Goal: Task Accomplishment & Management: Use online tool/utility

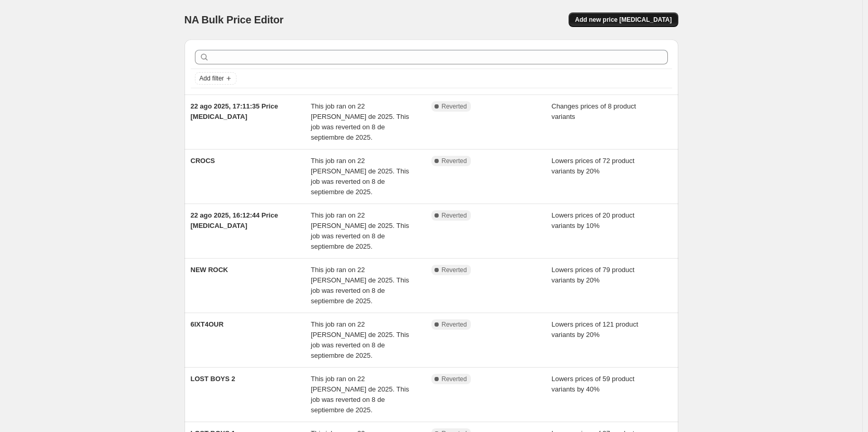
click at [658, 21] on span "Add new price [MEDICAL_DATA]" at bounding box center [623, 20] width 97 height 8
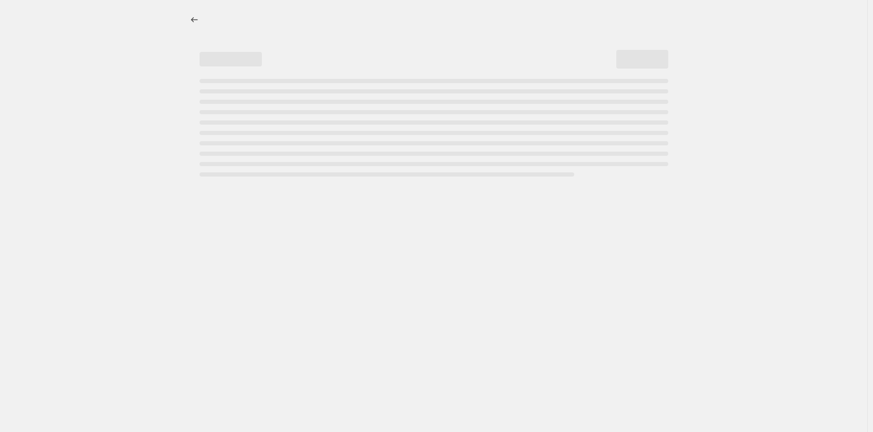
select select "percentage"
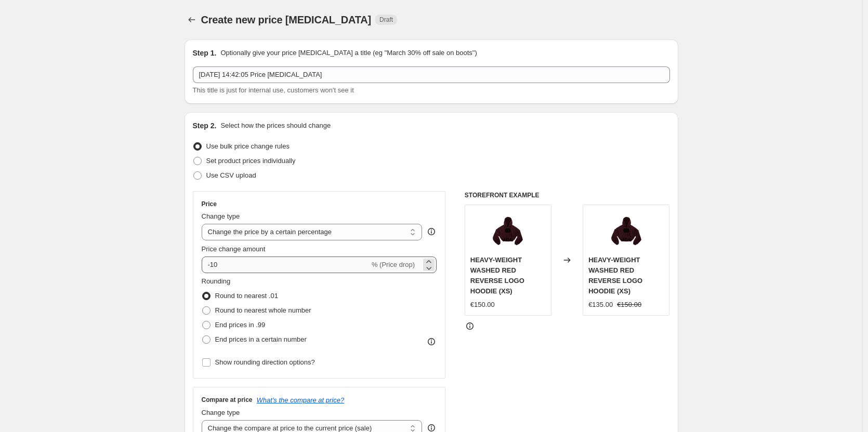
scroll to position [52, 0]
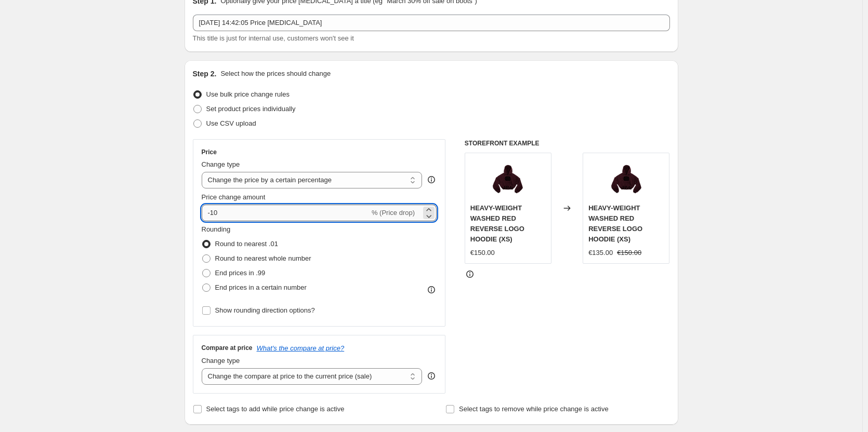
click at [246, 216] on input "-10" at bounding box center [286, 213] width 168 height 17
type input "-1"
type input "-30"
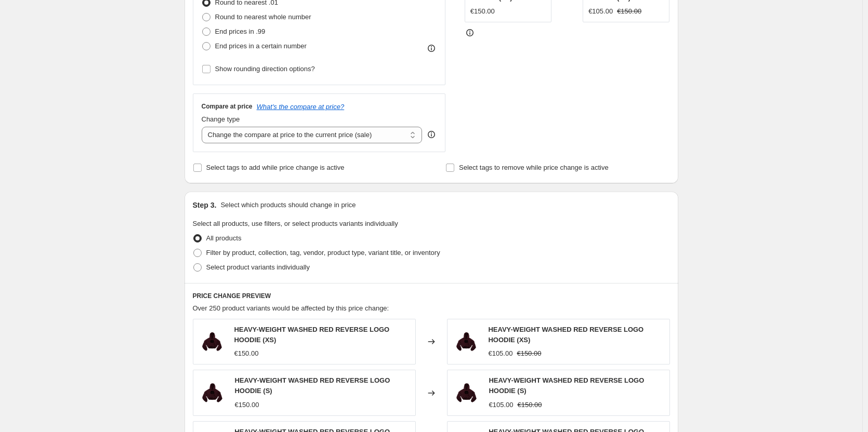
scroll to position [312, 0]
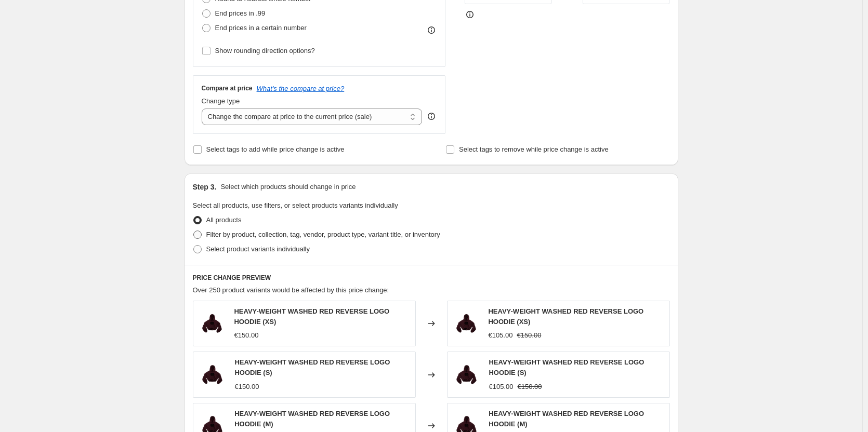
click at [258, 233] on span "Filter by product, collection, tag, vendor, product type, variant title, or inv…" at bounding box center [323, 235] width 234 height 8
click at [194, 231] on input "Filter by product, collection, tag, vendor, product type, variant title, or inv…" at bounding box center [193, 231] width 1 height 1
radio input "true"
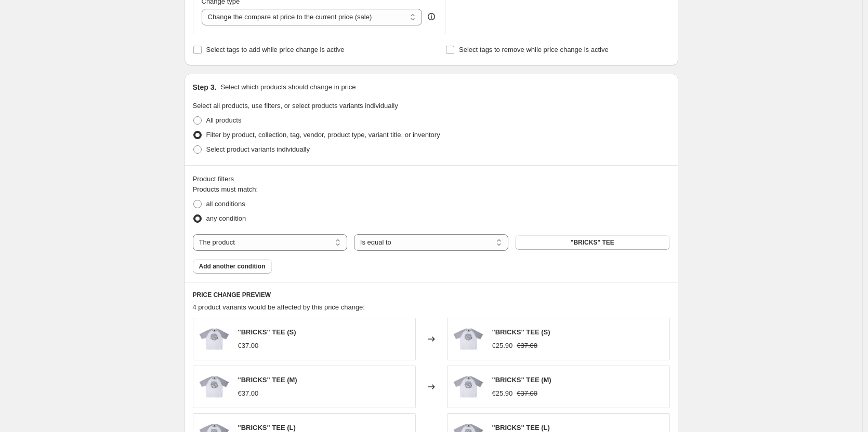
scroll to position [416, 0]
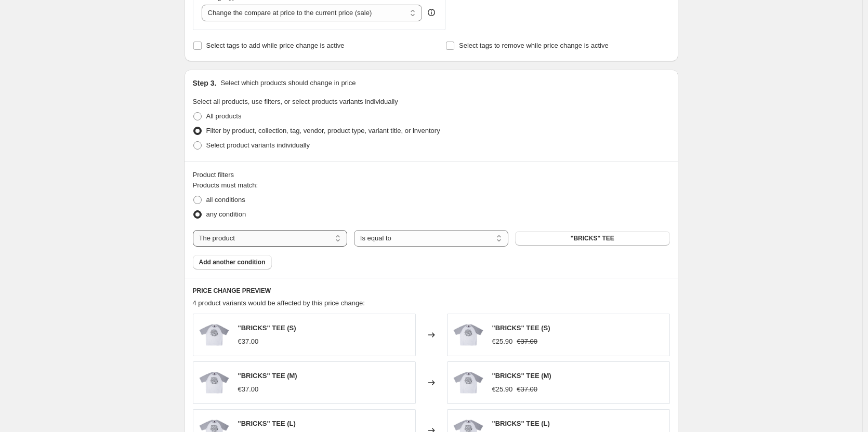
click at [311, 246] on select "The product The product's collection The product's tag The product's vendor The…" at bounding box center [270, 238] width 154 height 17
select select "vendor"
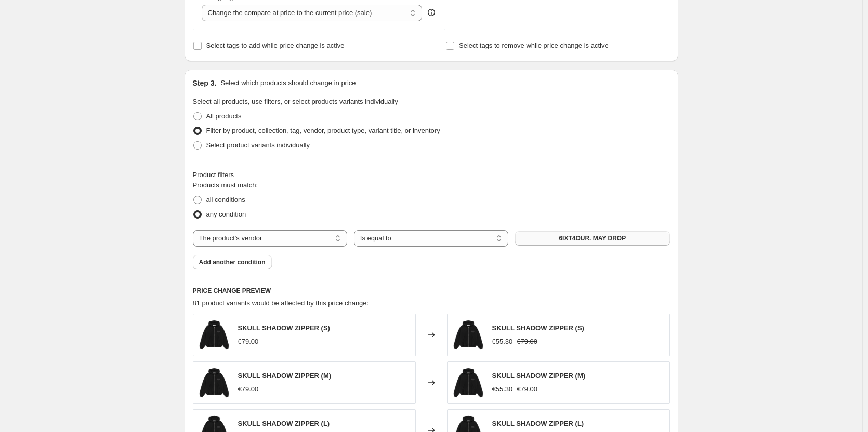
click at [551, 237] on button "6IXT4OUR. MAY DROP" at bounding box center [592, 238] width 154 height 15
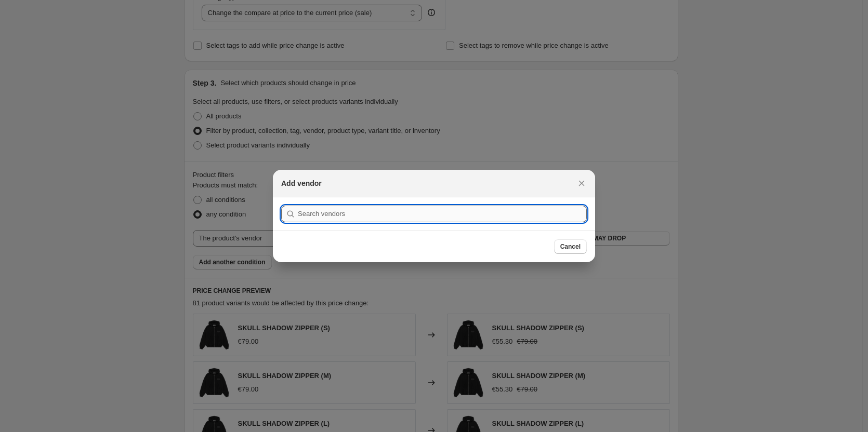
click at [470, 215] on input ":r2f:" at bounding box center [442, 214] width 289 height 17
click at [583, 179] on icon "Close" at bounding box center [581, 183] width 10 height 10
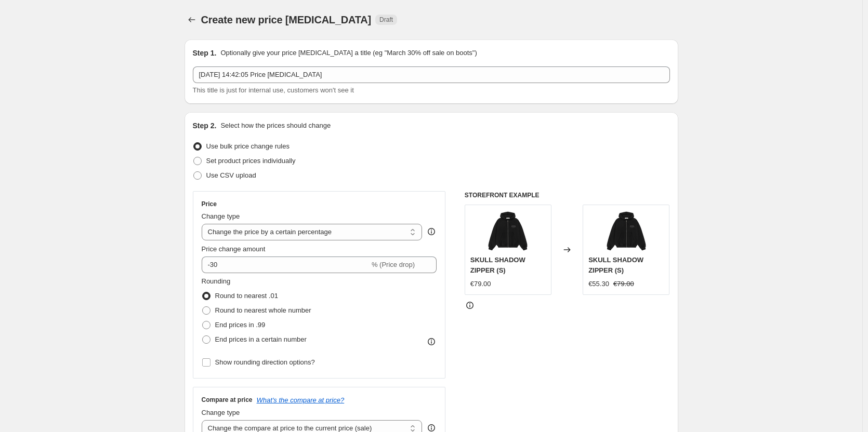
scroll to position [416, 0]
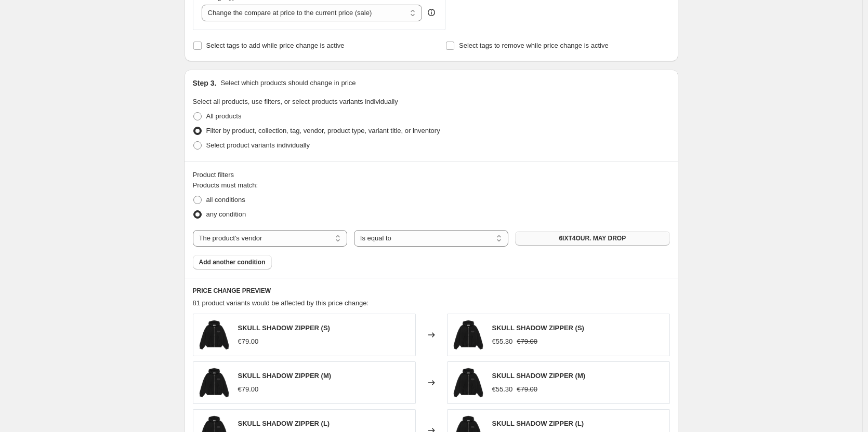
click at [586, 242] on span "6IXT4OUR. MAY DROP" at bounding box center [591, 238] width 67 height 8
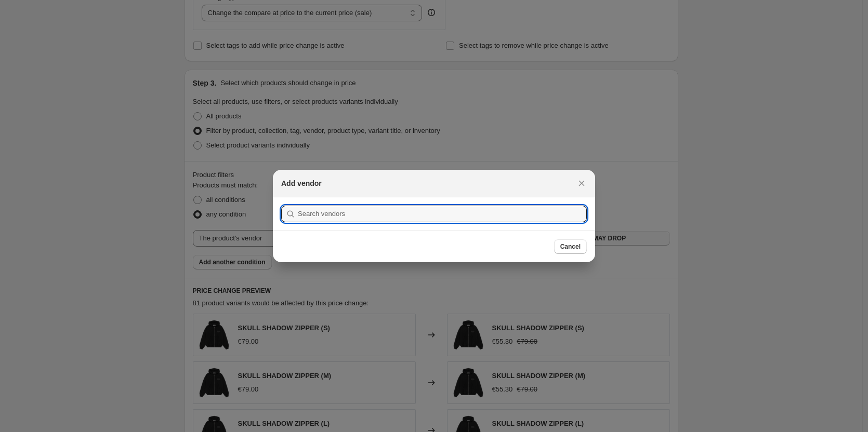
scroll to position [0, 0]
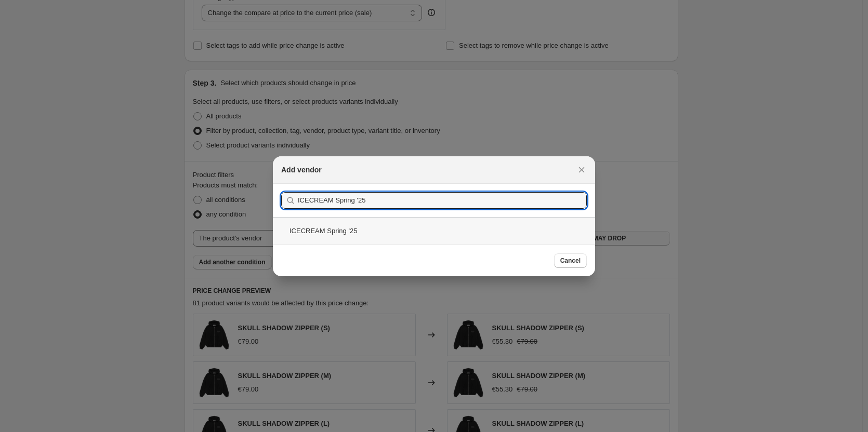
type input "ICECREAM Spring '25"
click at [369, 233] on div "ICECREAM Spring '25" at bounding box center [434, 231] width 322 height 28
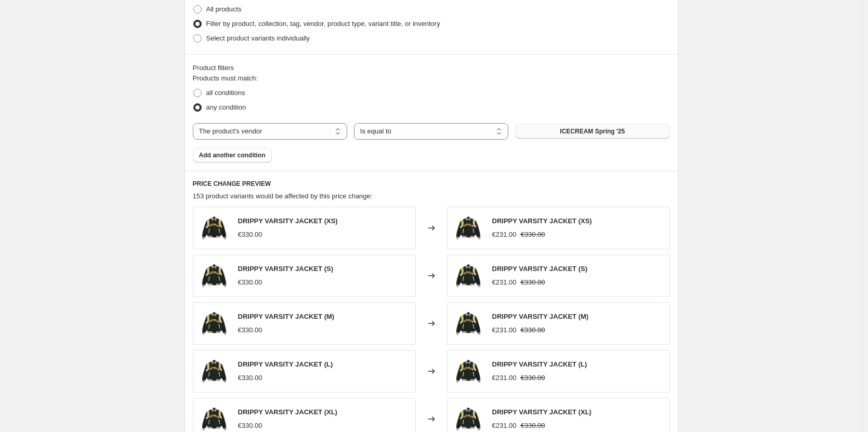
scroll to position [724, 0]
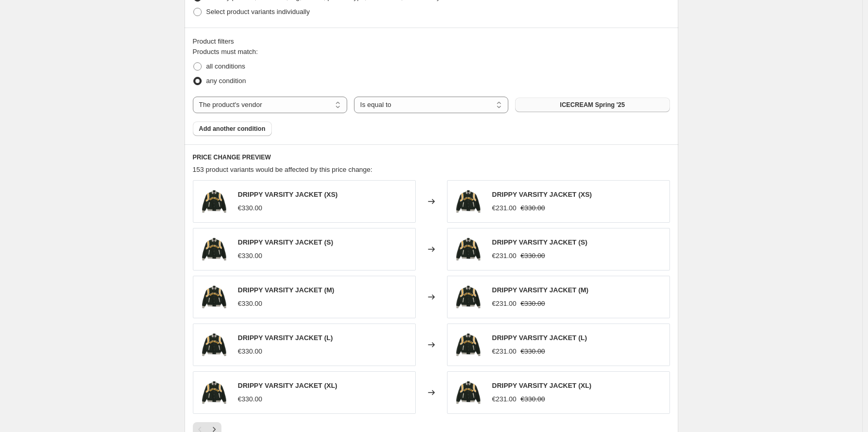
drag, startPoint x: 735, startPoint y: 314, endPoint x: 670, endPoint y: 192, distance: 138.5
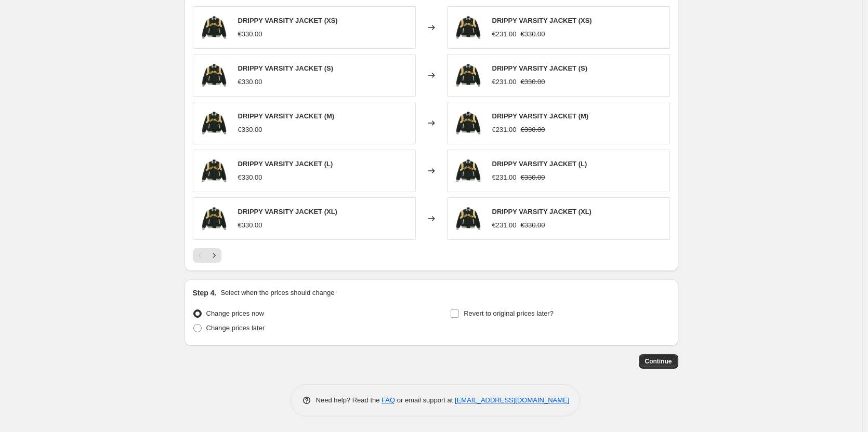
drag, startPoint x: 127, startPoint y: 100, endPoint x: 139, endPoint y: 304, distance: 204.5
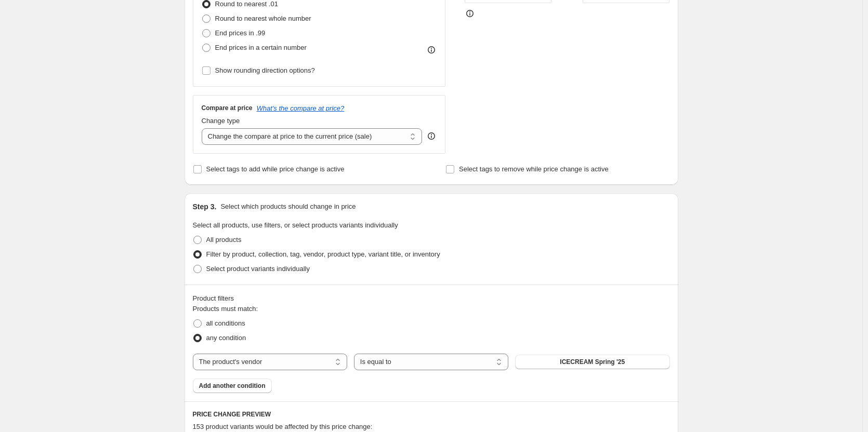
scroll to position [152, 0]
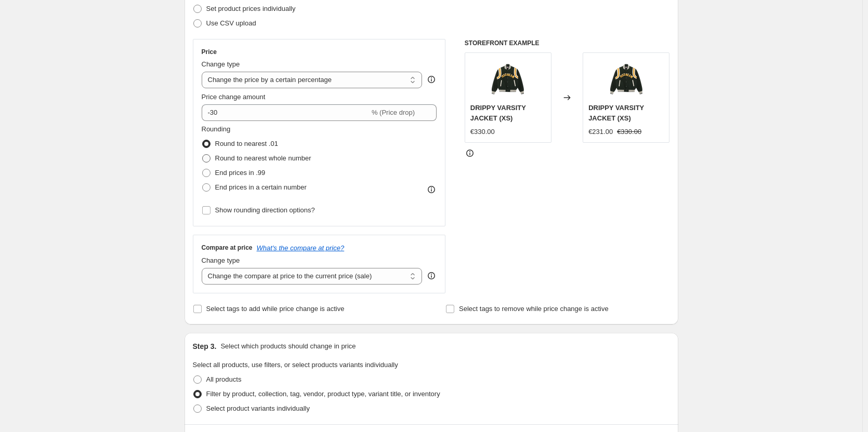
click at [208, 158] on span at bounding box center [206, 158] width 8 height 8
click at [203, 155] on input "Round to nearest whole number" at bounding box center [202, 154] width 1 height 1
radio input "true"
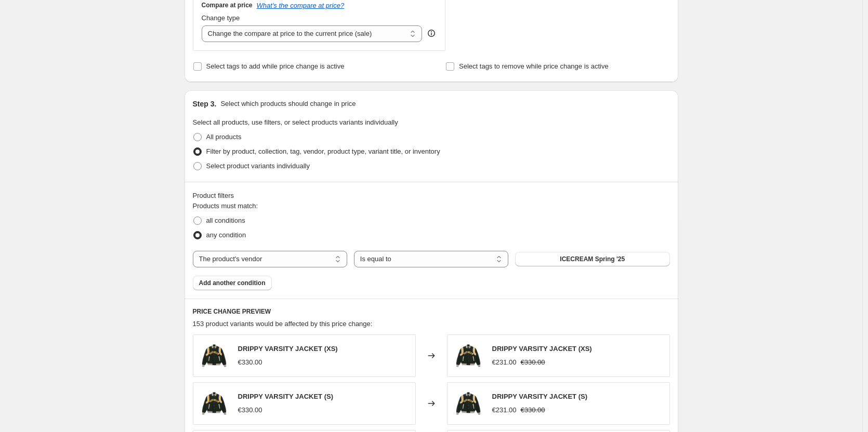
drag, startPoint x: 257, startPoint y: 147, endPoint x: 269, endPoint y: 256, distance: 109.7
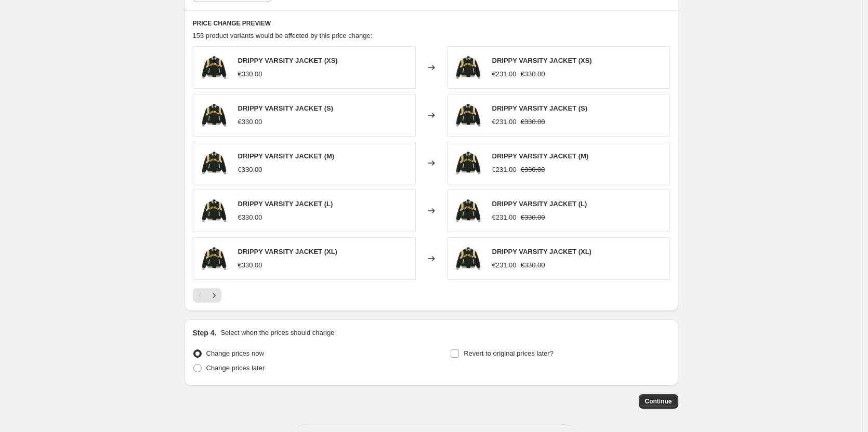
scroll to position [724, 0]
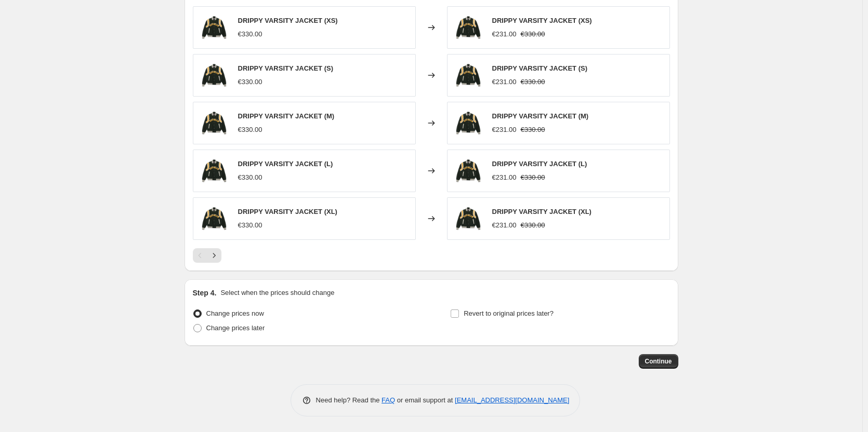
drag, startPoint x: 128, startPoint y: 128, endPoint x: 147, endPoint y: 263, distance: 136.3
click at [657, 363] on span "Continue" at bounding box center [658, 361] width 27 height 8
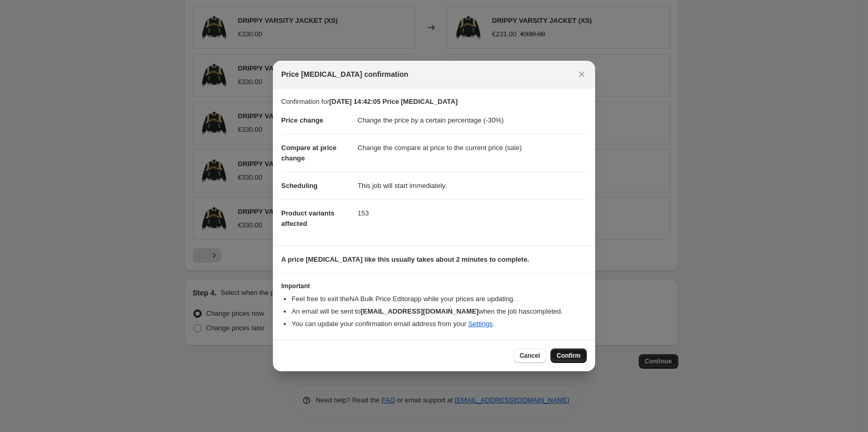
click at [571, 356] on span "Confirm" at bounding box center [568, 356] width 24 height 8
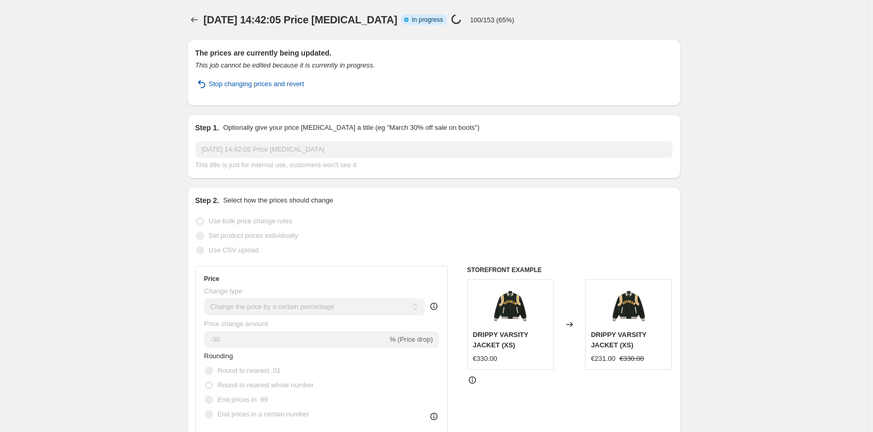
select select "percentage"
select select "vendor"
